Goal: Transaction & Acquisition: Purchase product/service

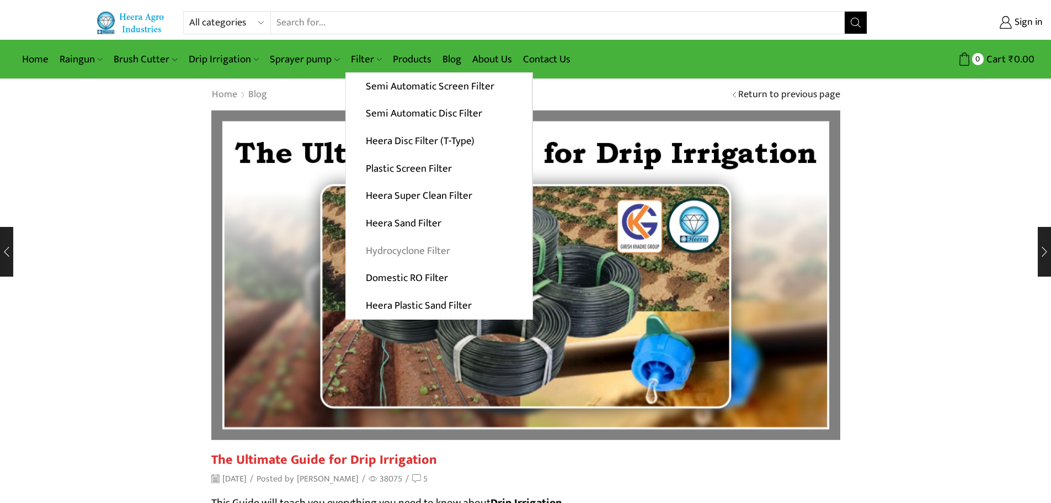
click at [406, 250] on link "Hydrocyclone Filter" at bounding box center [439, 251] width 186 height 28
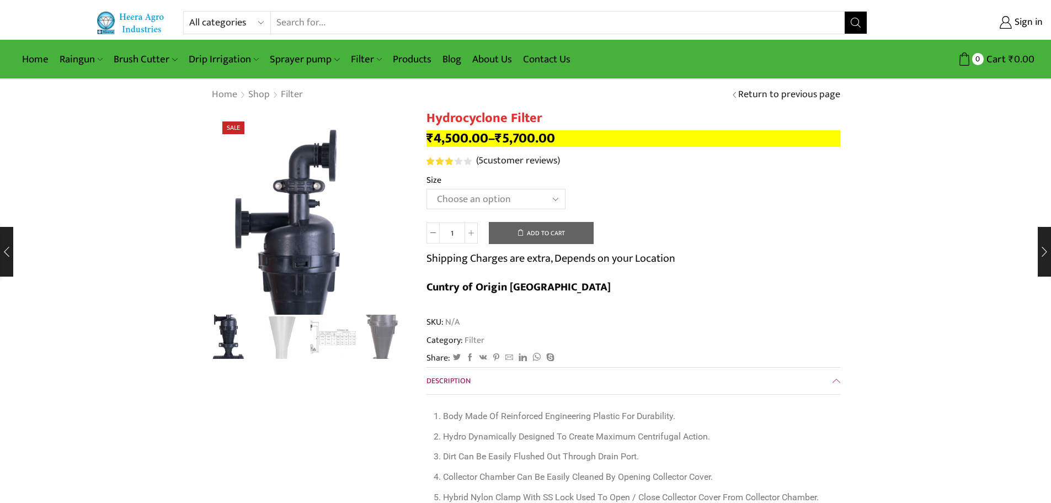
click at [481, 195] on select "Choose an option 2" Hydrocyclone Filter 2.5" Hydrocyclone Filter 3" Hydrocyclon…" at bounding box center [496, 199] width 139 height 20
click at [427, 189] on select "Choose an option 2" Hydrocyclone Filter 2.5" Hydrocyclone Filter 3" Hydrocyclon…" at bounding box center [496, 199] width 139 height 20
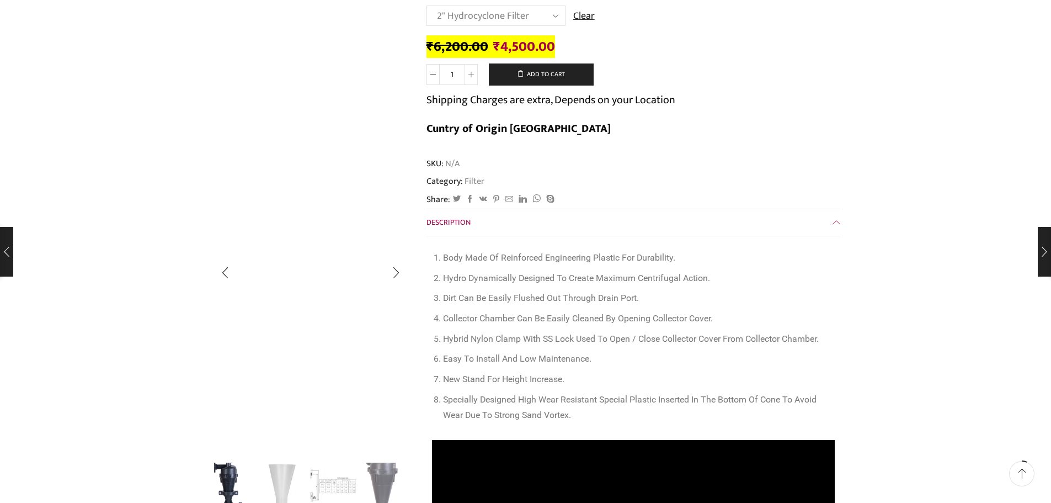
scroll to position [55, 0]
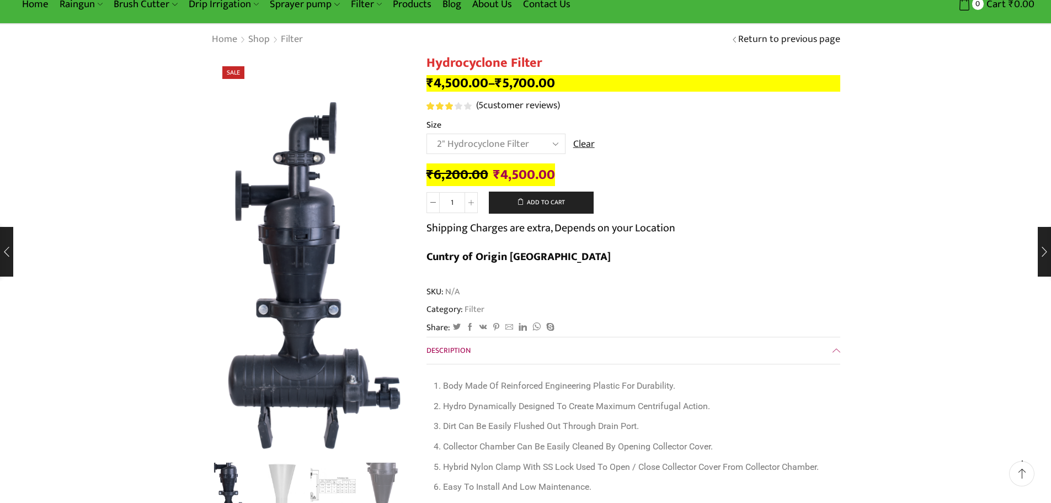
click at [485, 136] on select "Choose an option 2" Hydrocyclone Filter 2.5" Hydrocyclone Filter 3" Hydrocyclon…" at bounding box center [496, 144] width 139 height 20
click at [427, 134] on select "Choose an option 2" Hydrocyclone Filter 2.5" Hydrocyclone Filter 3" Hydrocyclon…" at bounding box center [496, 144] width 139 height 20
click at [473, 134] on select "Choose an option 2" Hydrocyclone Filter 2.5" Hydrocyclone Filter 3" Hydrocyclon…" at bounding box center [496, 144] width 139 height 20
select select "3" Hydrocyclone Filter"
click at [427, 134] on select "Choose an option 2" Hydrocyclone Filter 2.5" Hydrocyclone Filter 3" Hydrocyclon…" at bounding box center [496, 144] width 139 height 20
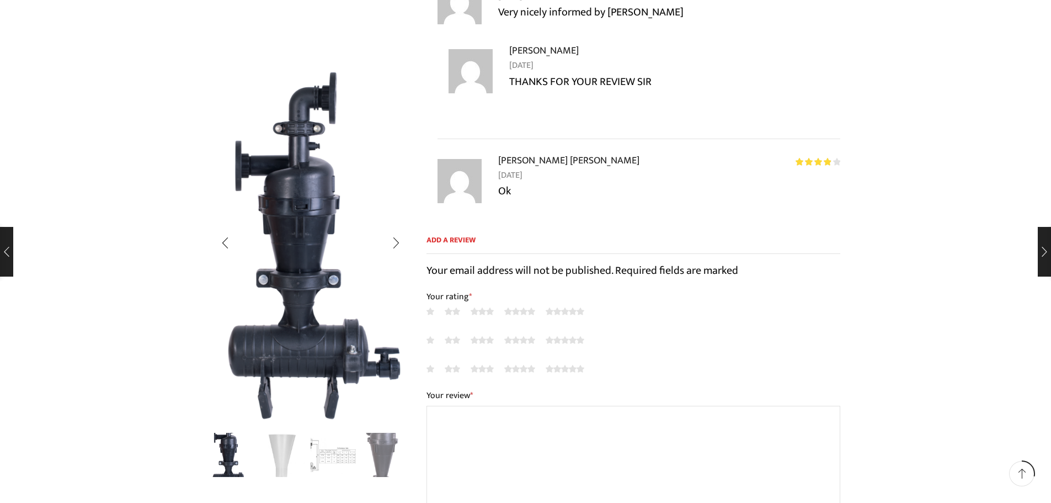
scroll to position [1324, 0]
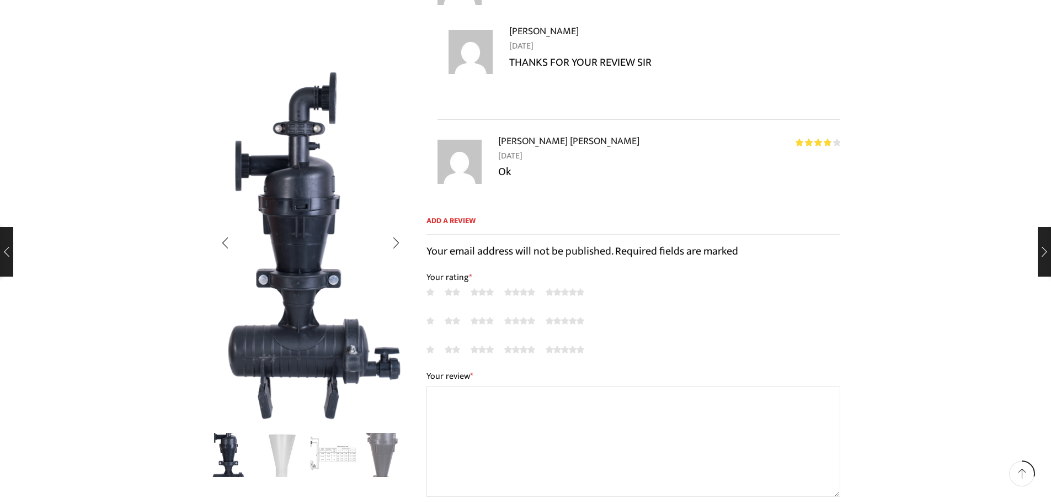
click at [338, 455] on img "3 / 4" at bounding box center [334, 454] width 46 height 46
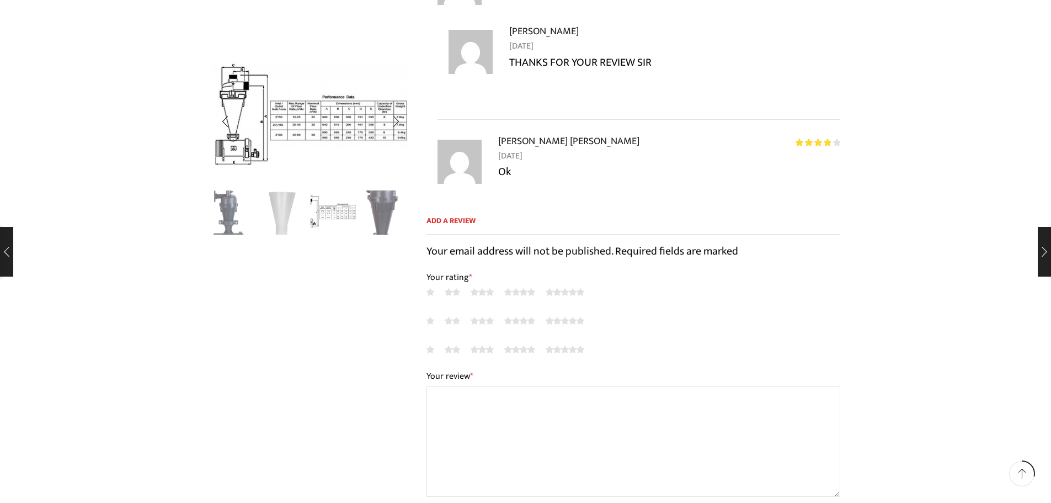
click at [355, 112] on img "3 / 4" at bounding box center [310, 119] width 199 height 132
